Goal: Use online tool/utility: Utilize a website feature to perform a specific function

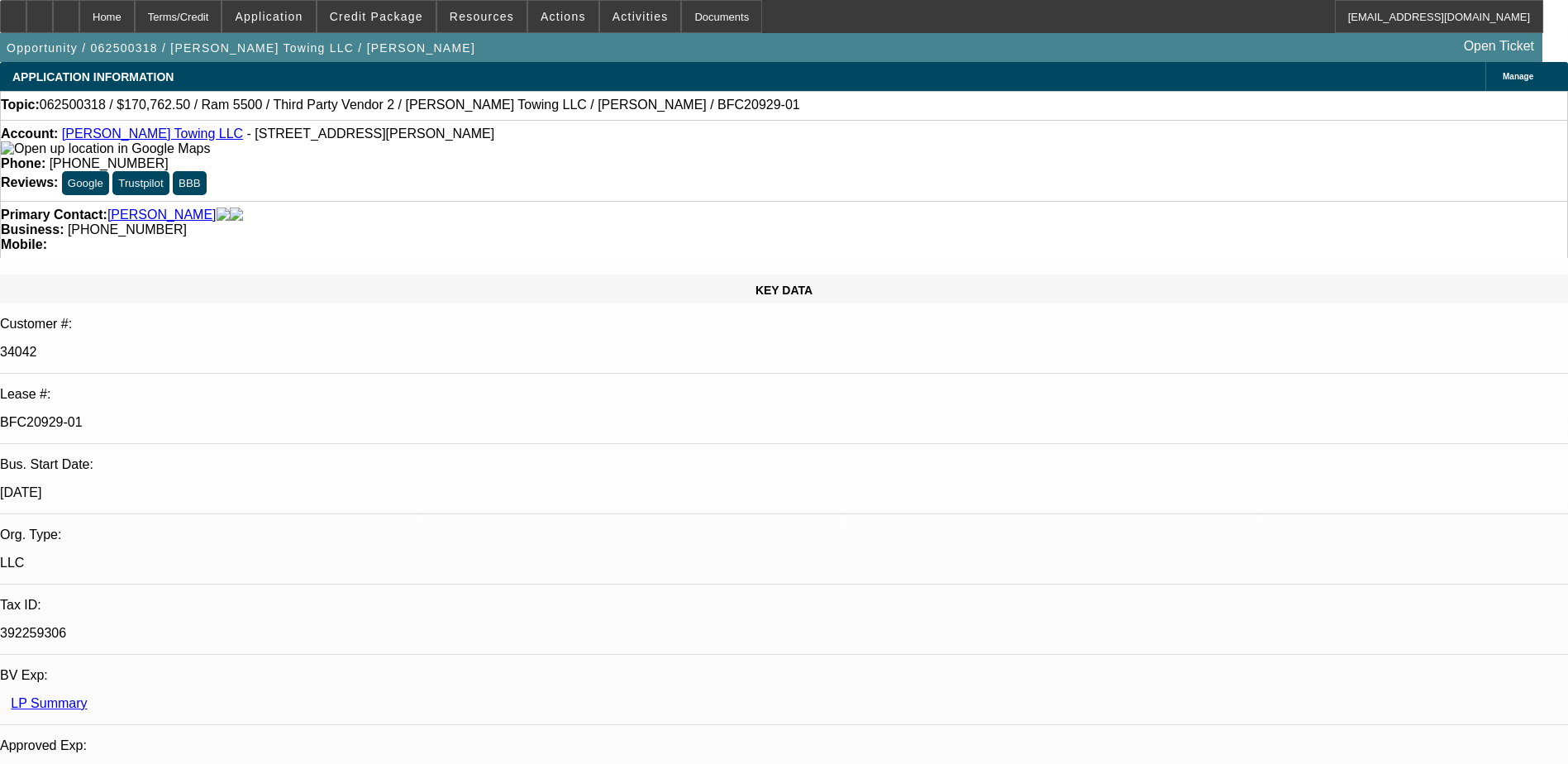
select select "0"
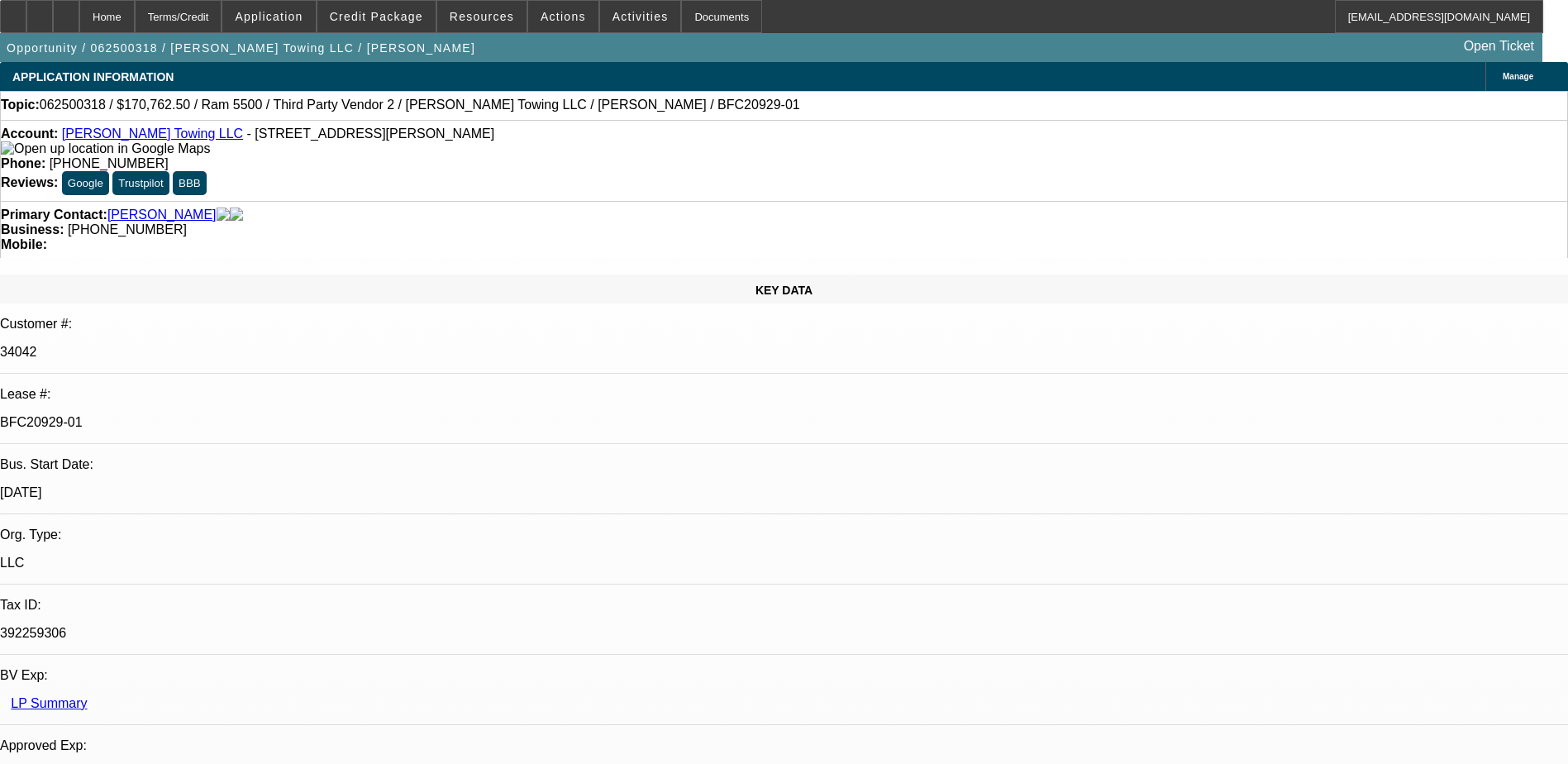
select select "0"
select select "1"
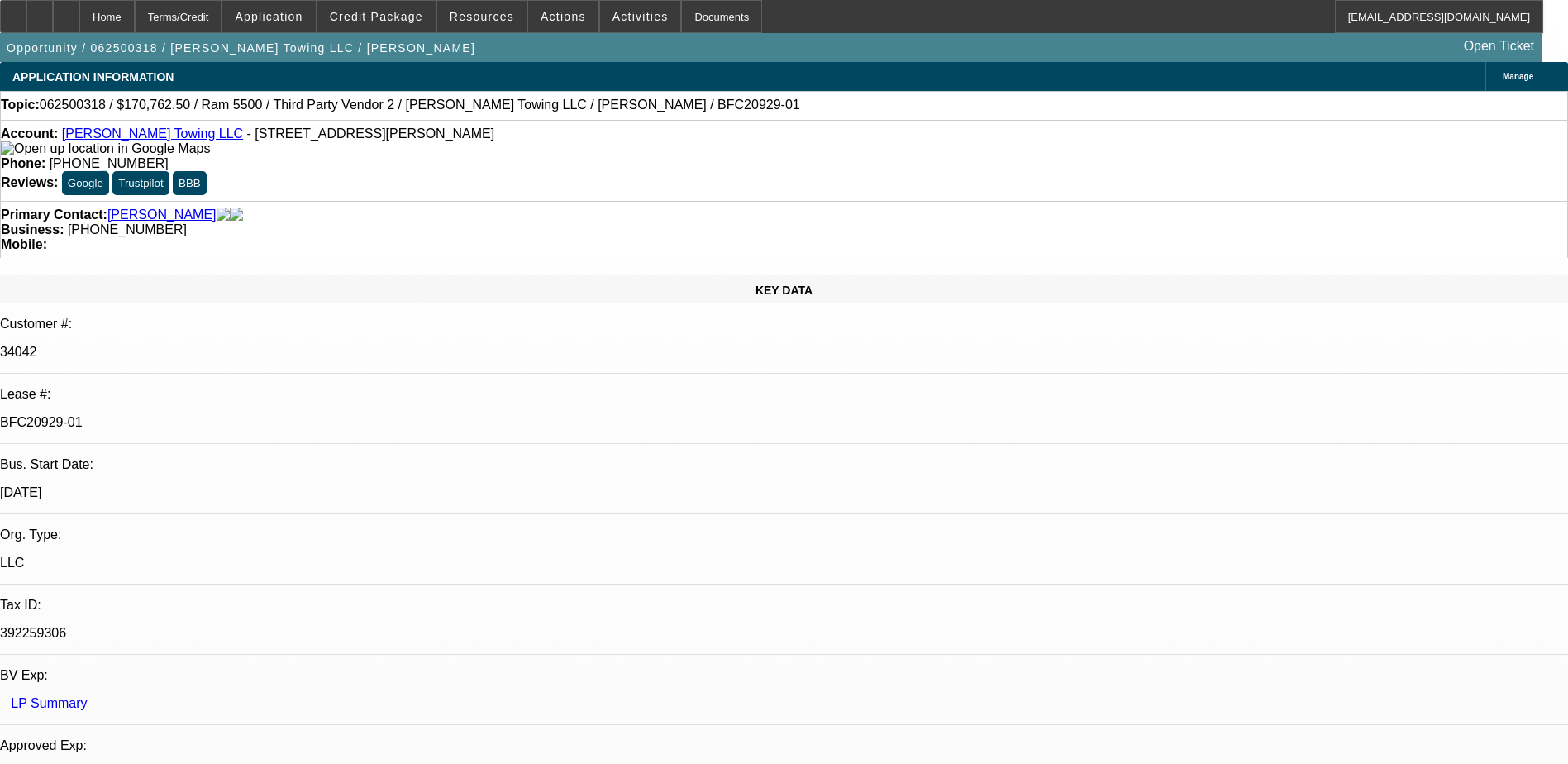
select select "2"
select select "6"
select select "1"
select select "2"
select select "6"
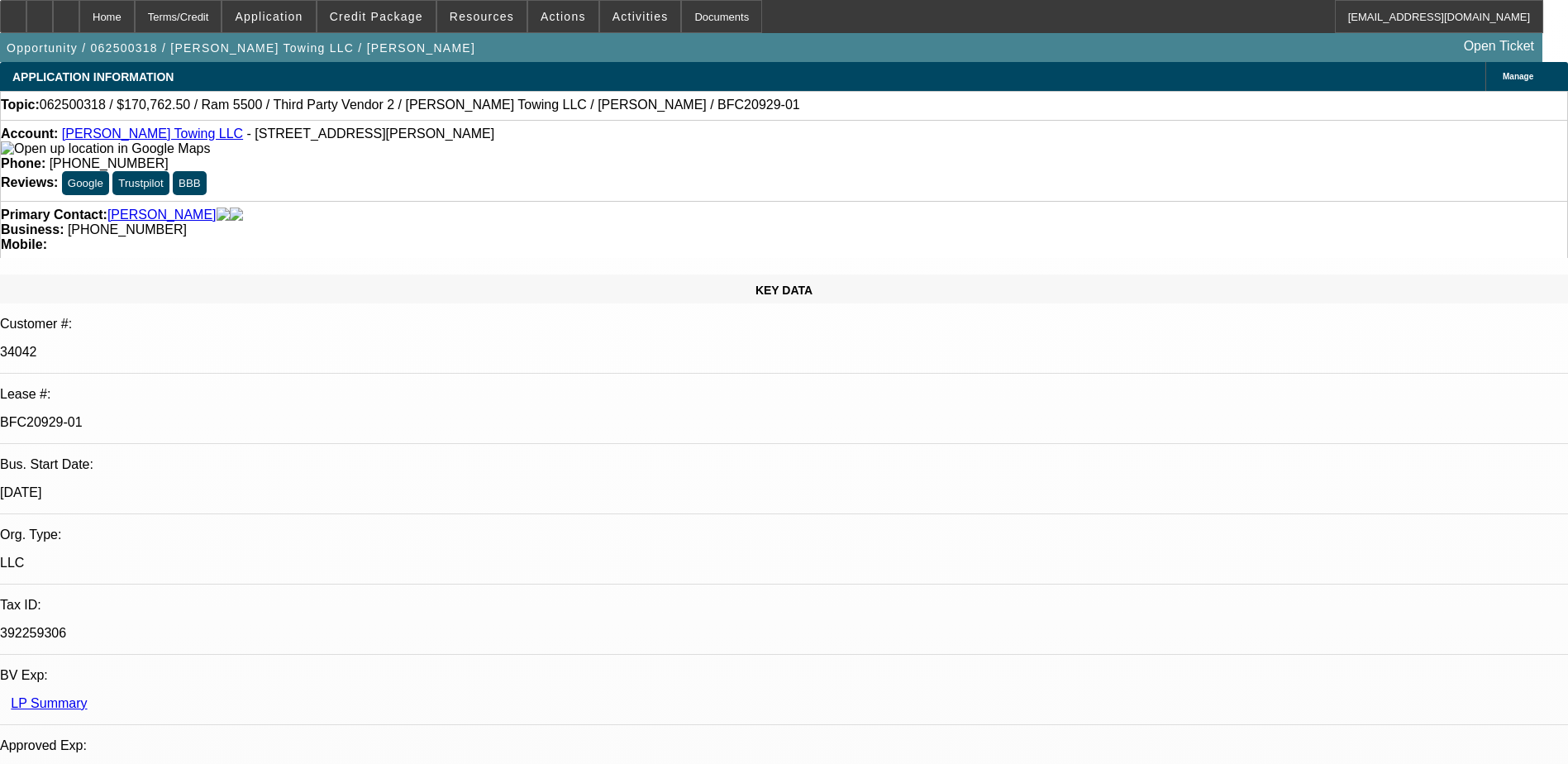
select select "1"
select select "2"
select select "6"
select select "1"
select select "2"
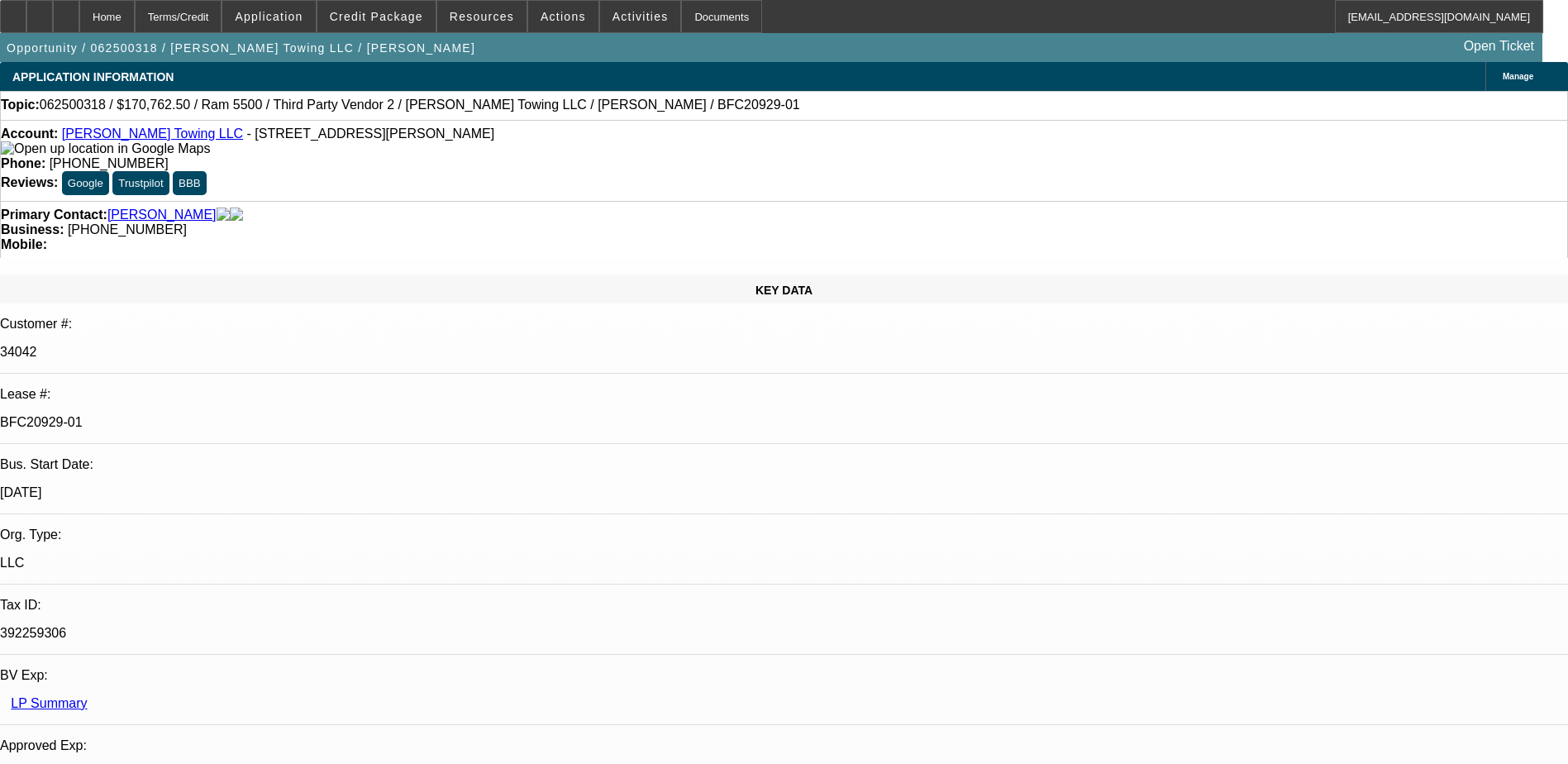
select select "6"
